Goal: Check status: Check status

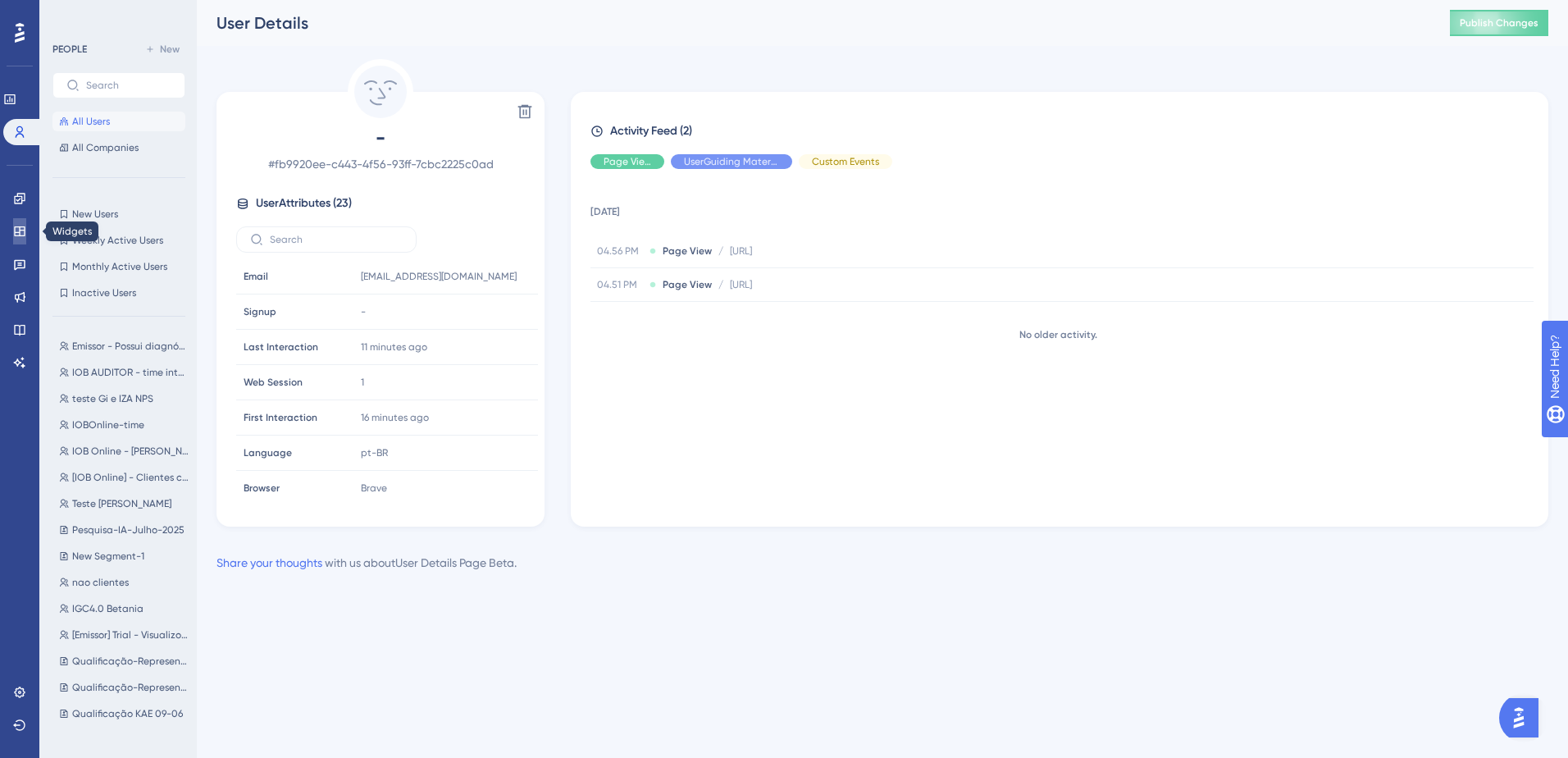
click at [14, 238] on link at bounding box center [20, 231] width 13 height 26
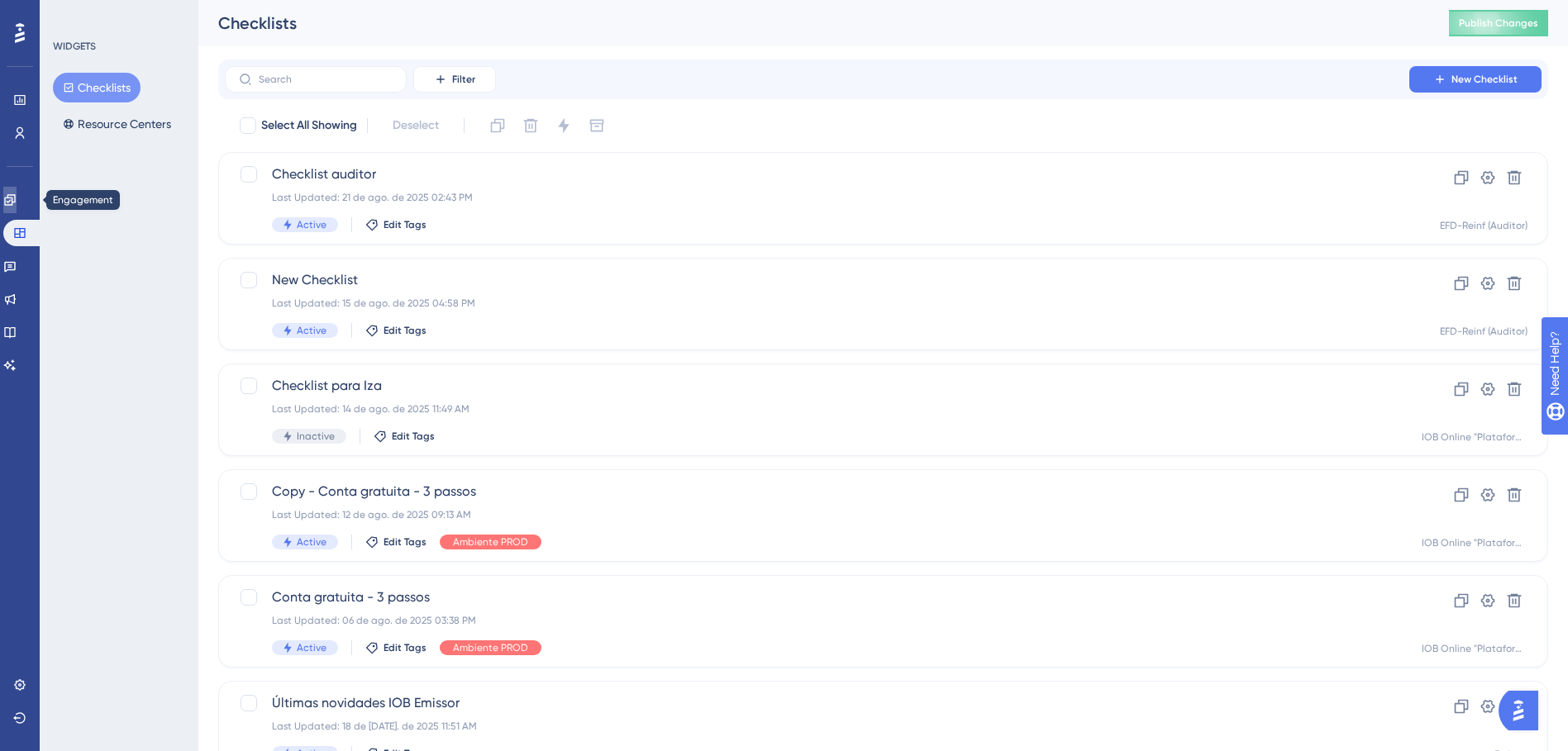
click at [17, 200] on icon at bounding box center [10, 200] width 13 height 13
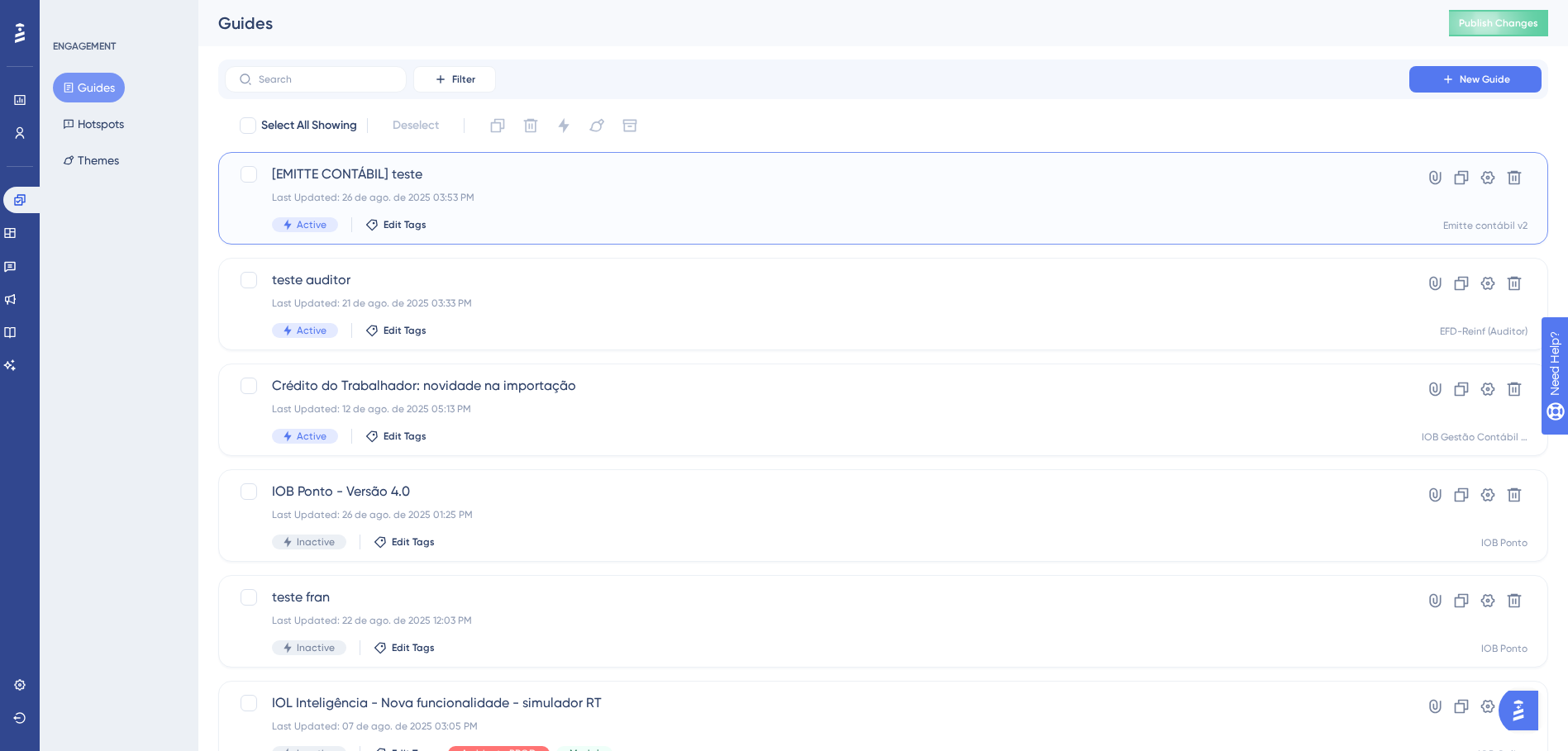
click at [484, 184] on div "[EMITTE CONTÁBIL] teste Last Updated: 26 de ago. de 2025 03:53 PM Active Edit T…" at bounding box center [817, 199] width 1090 height 68
